Goal: Task Accomplishment & Management: Use online tool/utility

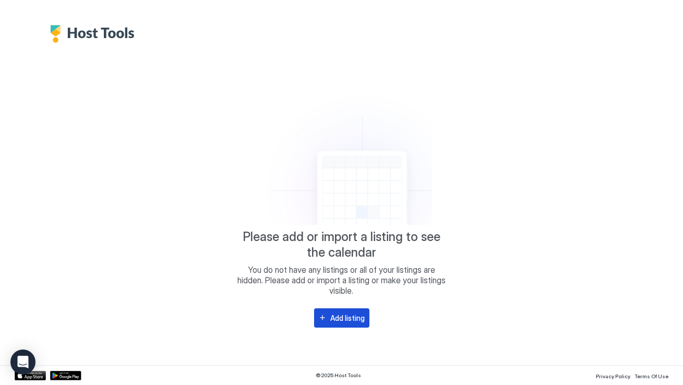
click at [347, 320] on div "Add listing" at bounding box center [348, 317] width 34 height 11
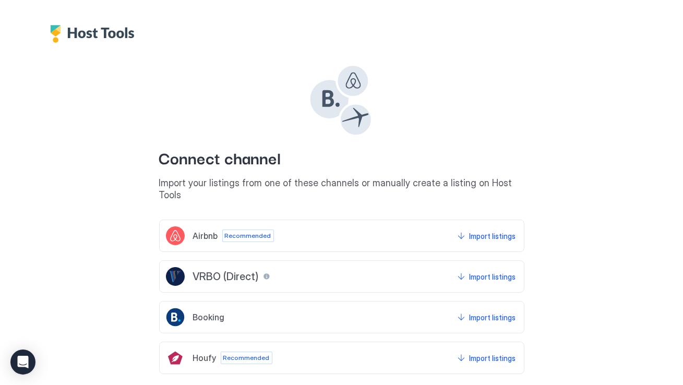
scroll to position [39, 0]
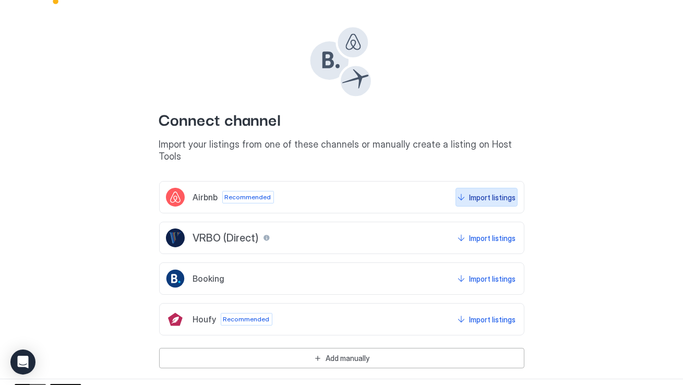
click at [502, 192] on div "Import listings" at bounding box center [492, 197] width 46 height 11
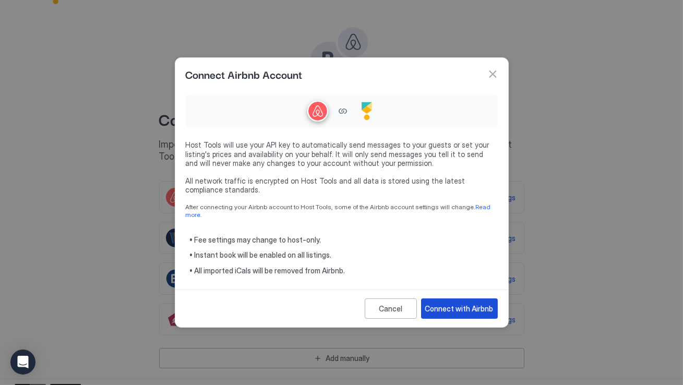
click at [462, 305] on div "Connect with Airbnb" at bounding box center [459, 308] width 68 height 11
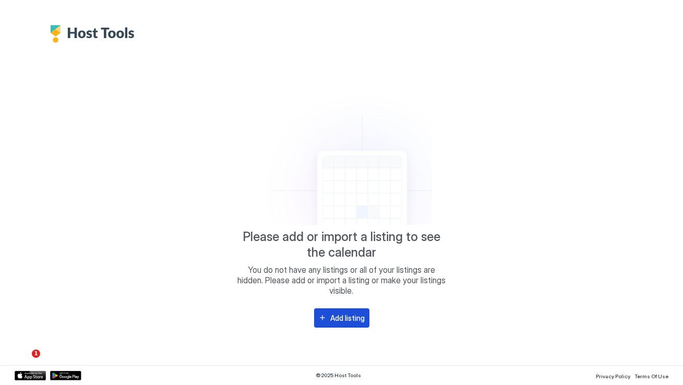
click at [337, 321] on div "Add listing" at bounding box center [348, 317] width 34 height 11
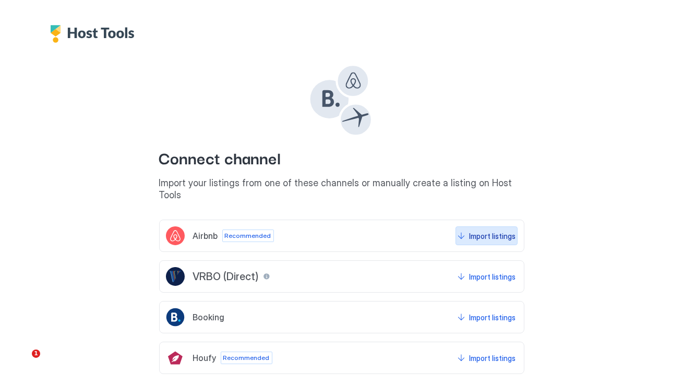
click at [480, 231] on div "Import listings" at bounding box center [492, 236] width 46 height 11
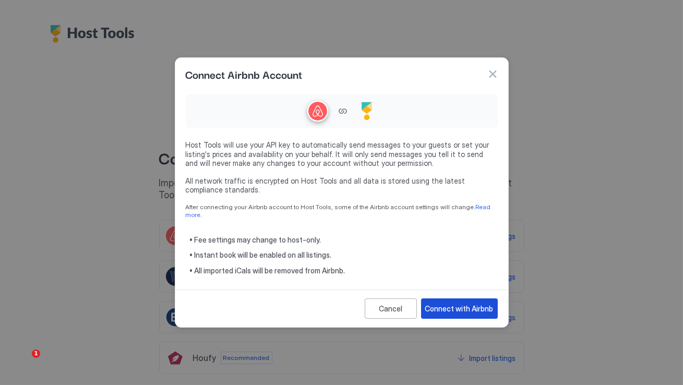
click at [465, 308] on div "Connect with Airbnb" at bounding box center [459, 308] width 68 height 11
